Goal: Navigation & Orientation: Find specific page/section

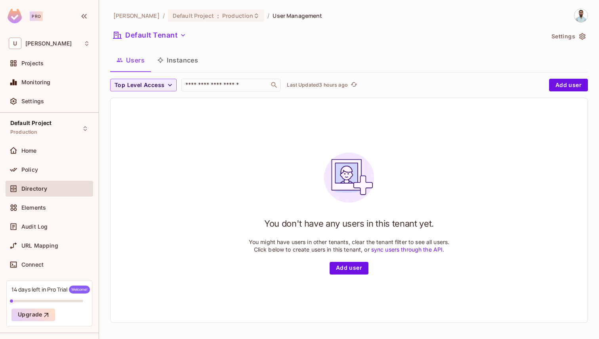
click at [236, 43] on div "Default Tenant" at bounding box center [327, 36] width 434 height 15
click at [176, 59] on button "Instances" at bounding box center [177, 60] width 53 height 20
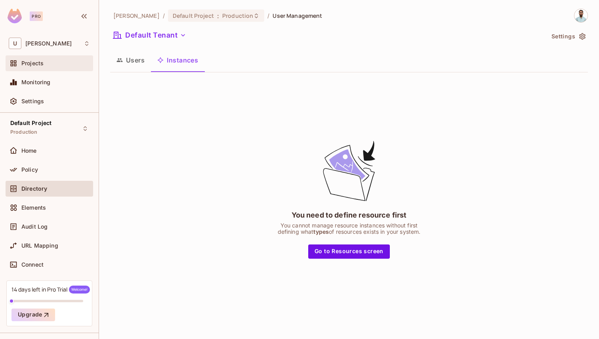
click at [52, 65] on div "Projects" at bounding box center [55, 63] width 69 height 6
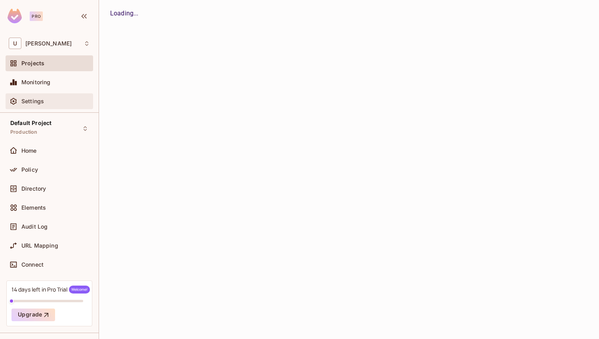
click at [50, 97] on div "Settings" at bounding box center [49, 102] width 81 height 10
